Goal: Find specific page/section: Find specific page/section

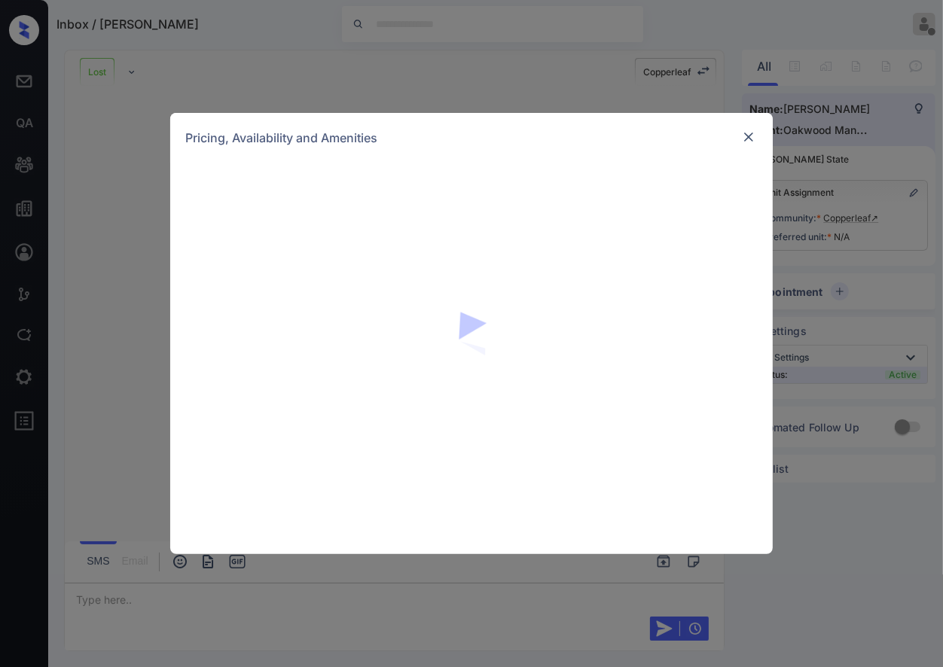
scroll to position [3172, 0]
click at [749, 137] on img at bounding box center [748, 137] width 15 height 15
click at [748, 138] on img at bounding box center [748, 137] width 15 height 15
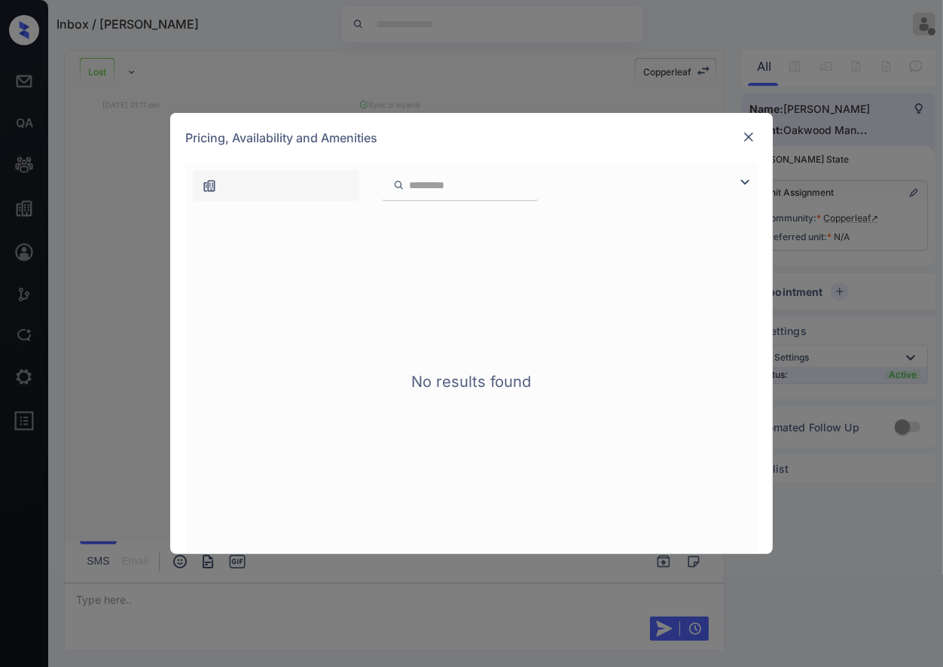
click at [747, 133] on img at bounding box center [748, 137] width 15 height 15
